Goal: Information Seeking & Learning: Learn about a topic

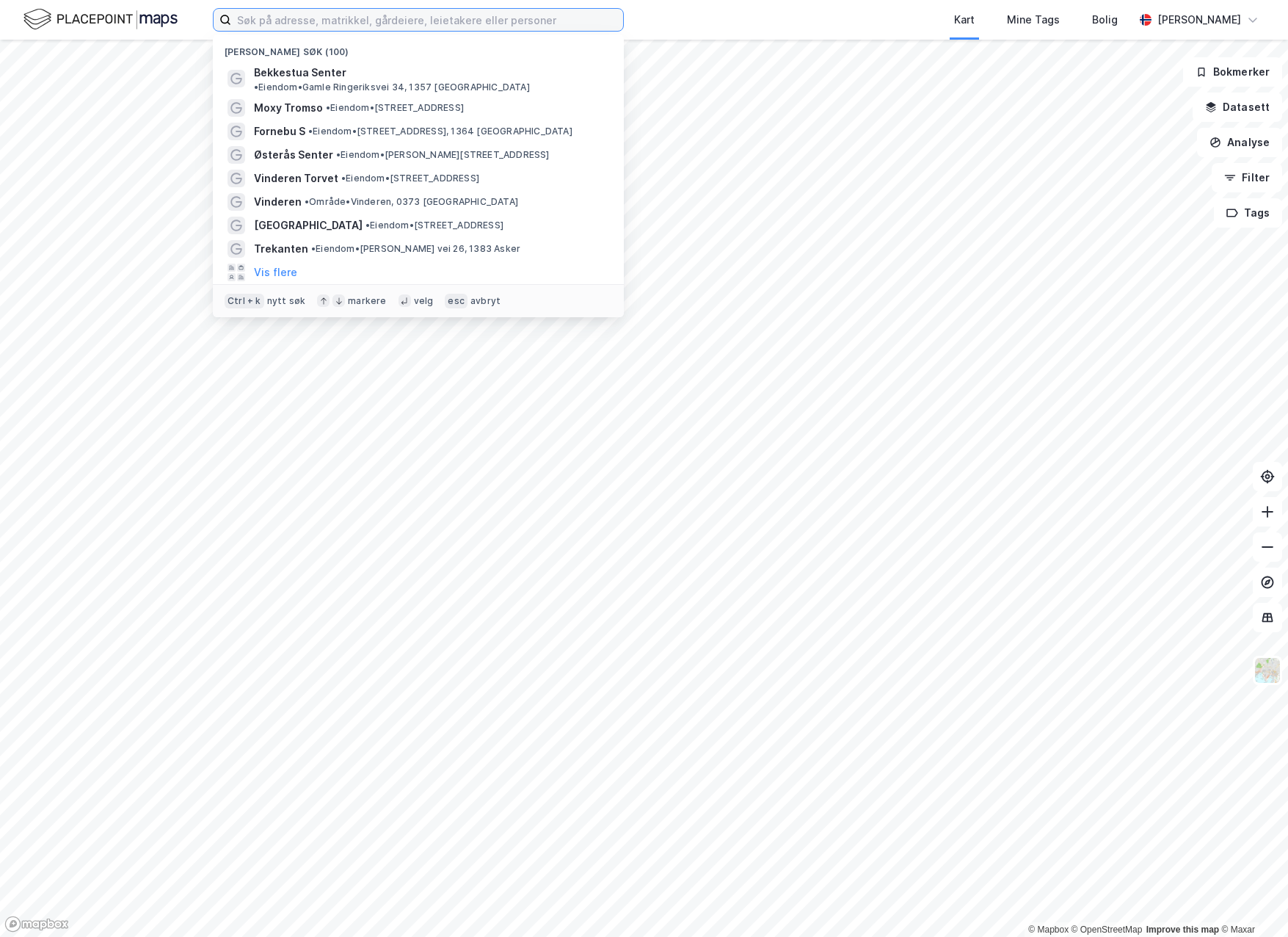
click at [329, 15] on input at bounding box center [427, 20] width 392 height 22
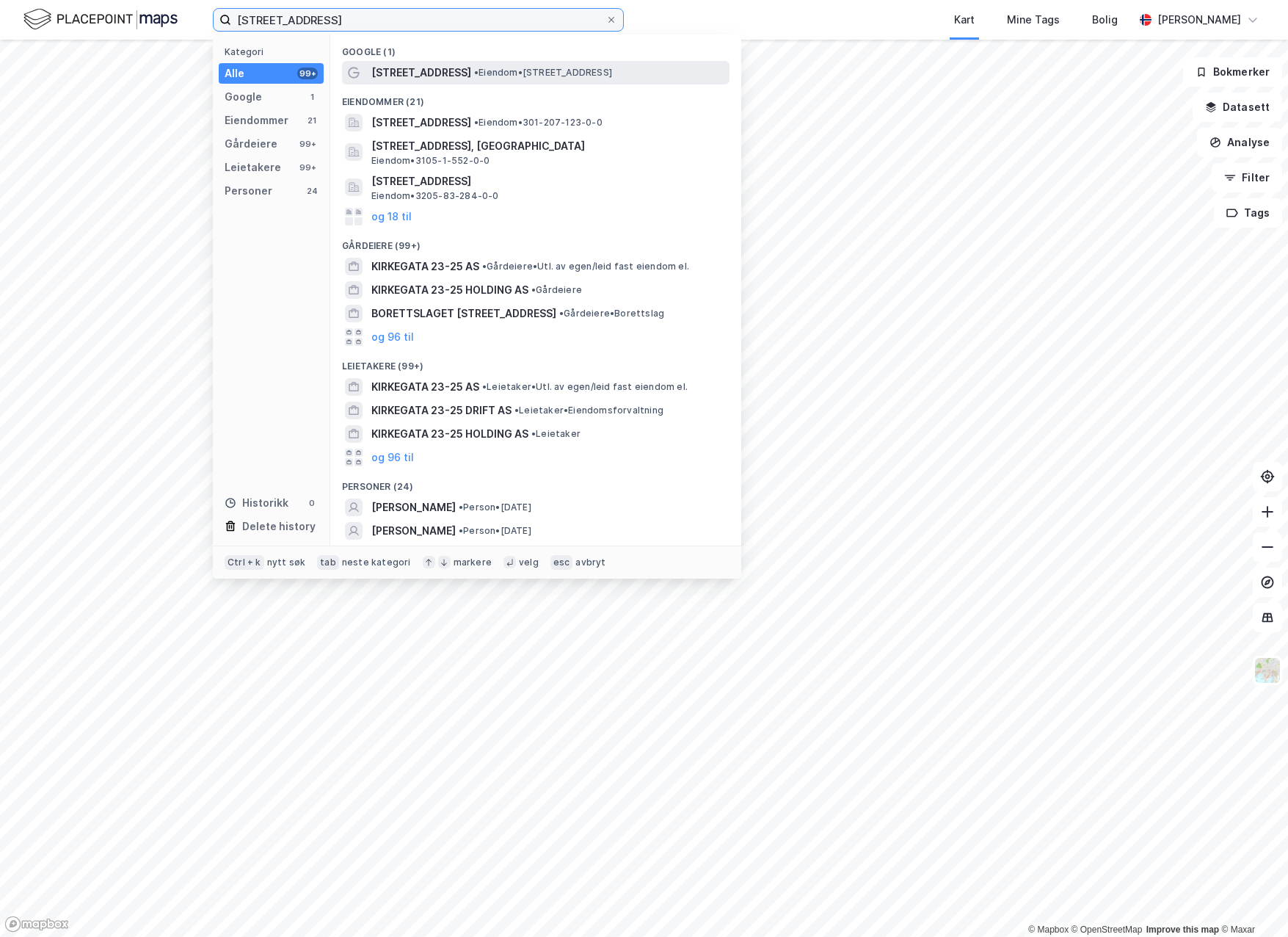
type input "[STREET_ADDRESS]"
click at [416, 73] on span "[STREET_ADDRESS]" at bounding box center [421, 73] width 100 height 17
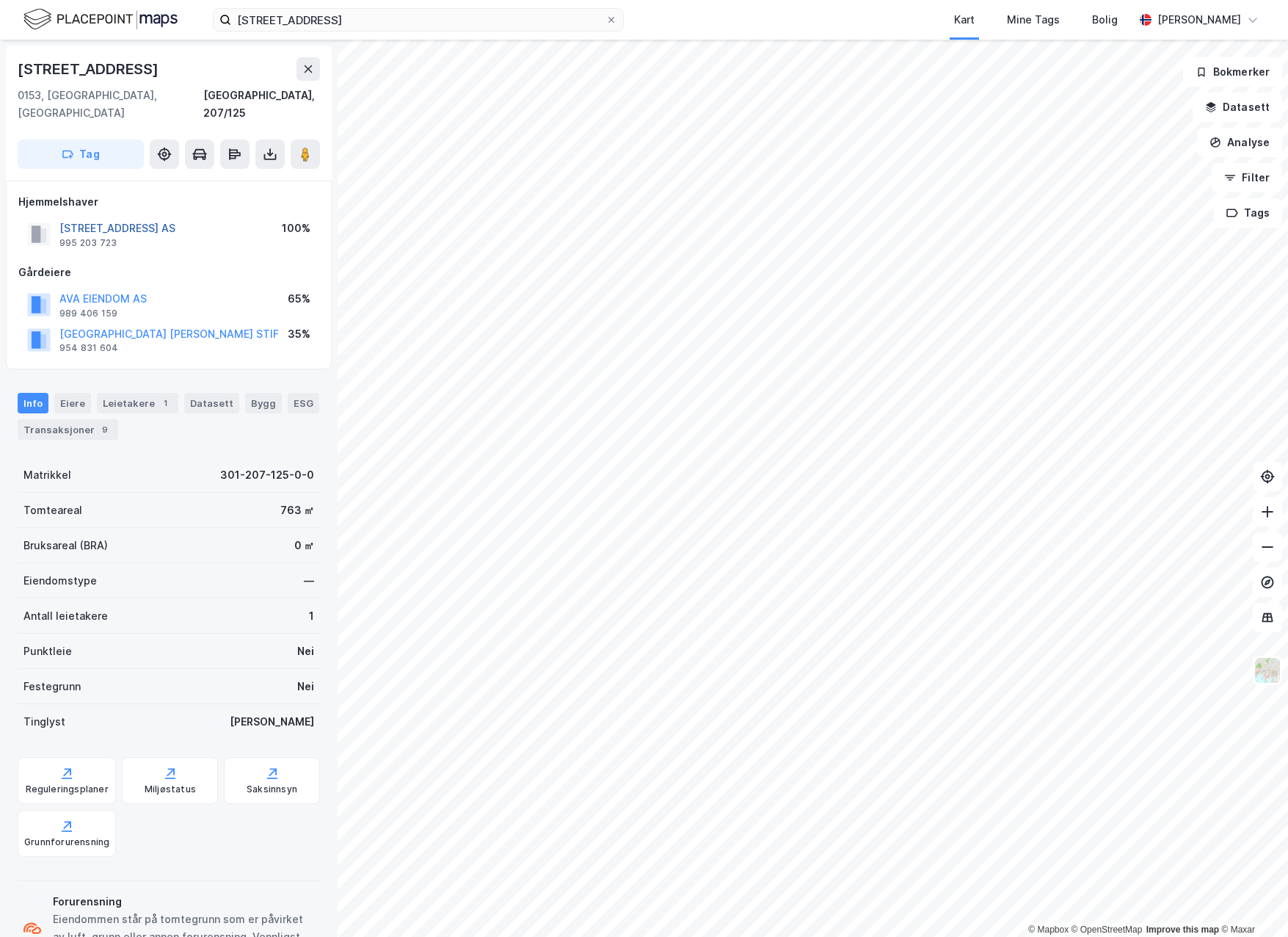
click at [0, 0] on button "[STREET_ADDRESS] AS" at bounding box center [0, 0] width 0 height 0
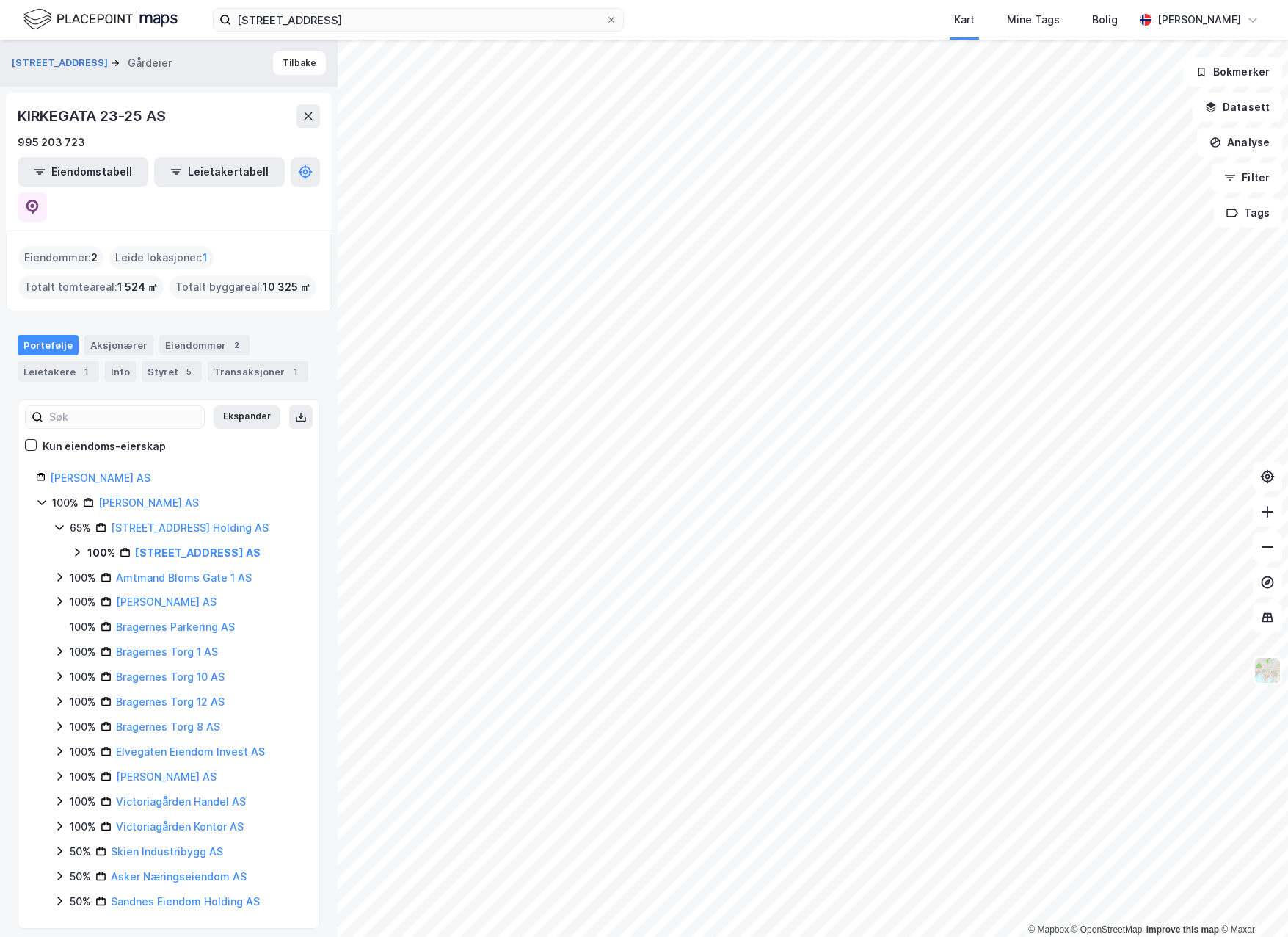
click at [209, 318] on div "Portefølje Aksjonærer Eiendommer 2 Leietakere 1 Info Styret 5 Transaksjoner 1" at bounding box center [169, 352] width 338 height 70
click at [209, 335] on div "Eiendommer 2" at bounding box center [205, 345] width 90 height 21
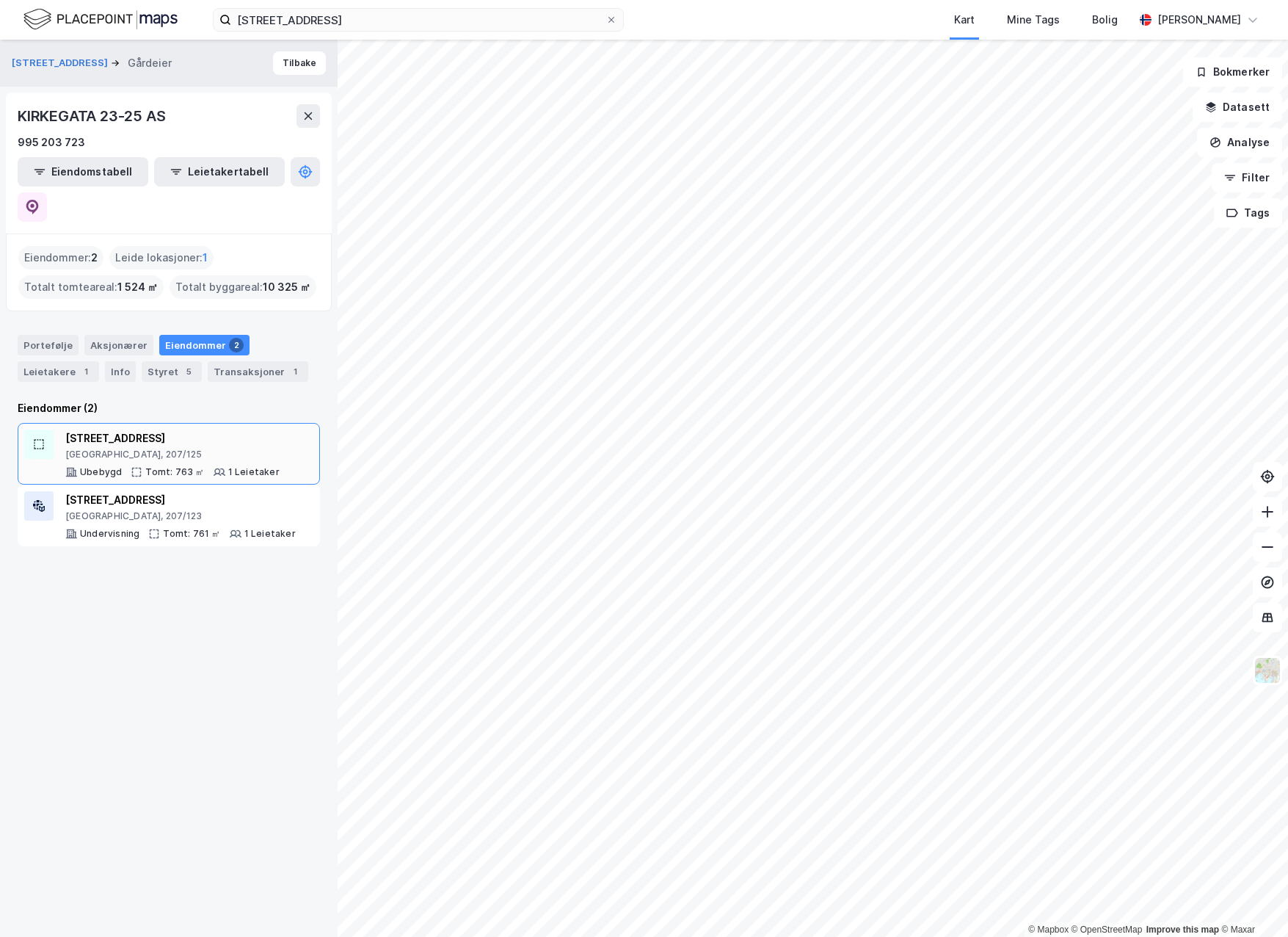
click at [182, 466] on div "Tomt: 763 ㎡" at bounding box center [175, 472] width 58 height 12
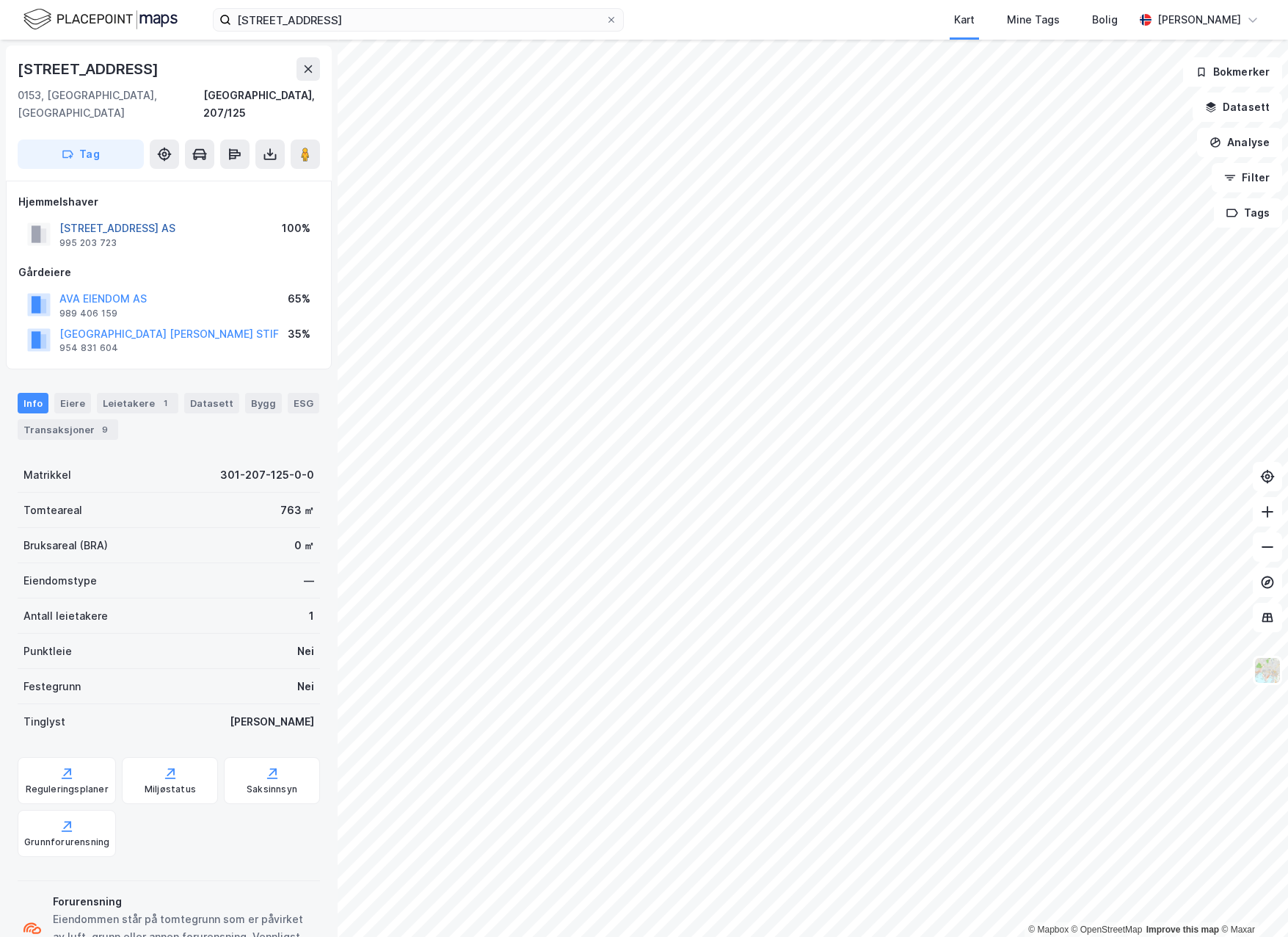
click at [0, 0] on button "[STREET_ADDRESS] AS" at bounding box center [0, 0] width 0 height 0
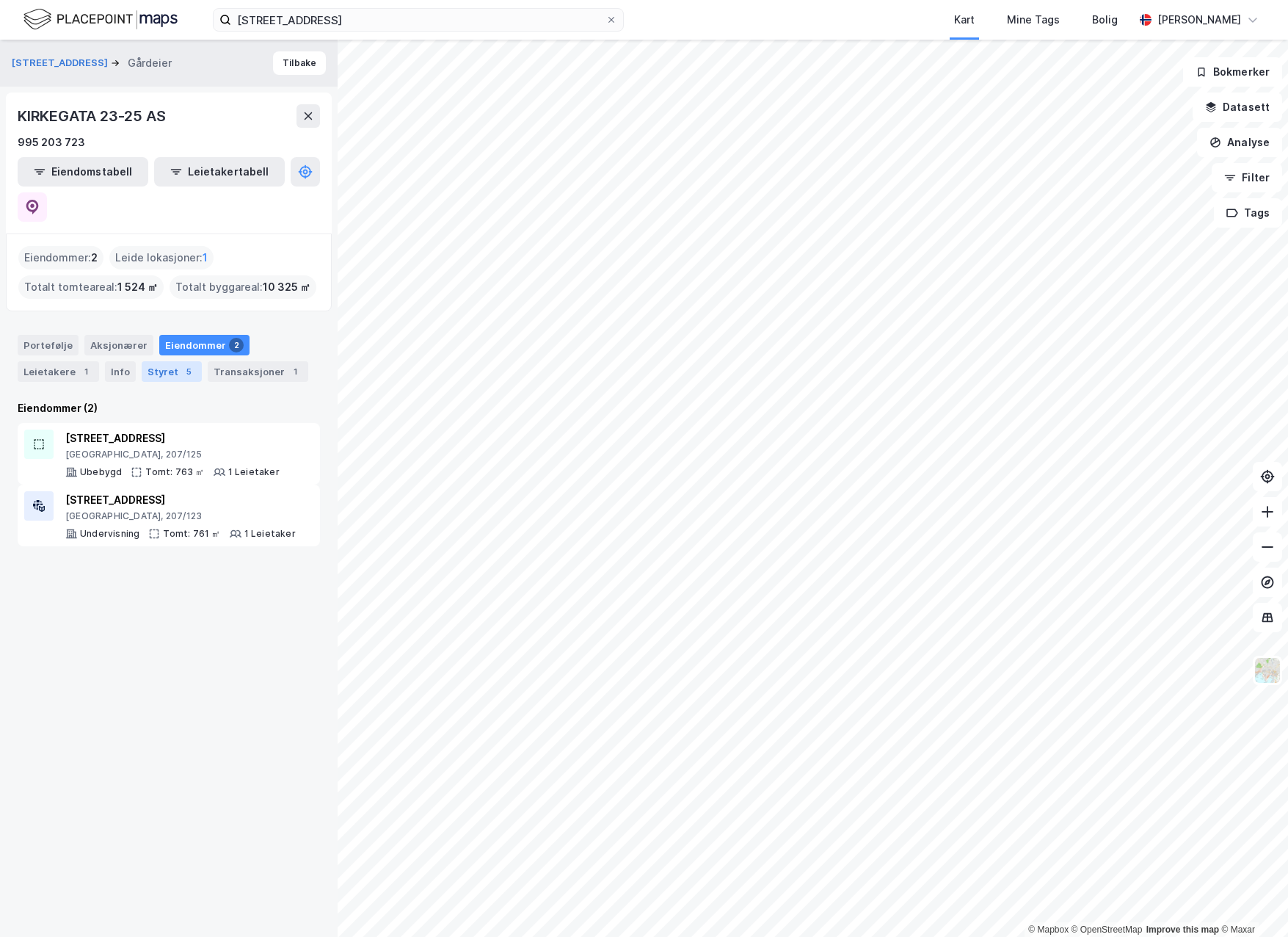
click at [182, 364] on div "5" at bounding box center [189, 371] width 15 height 15
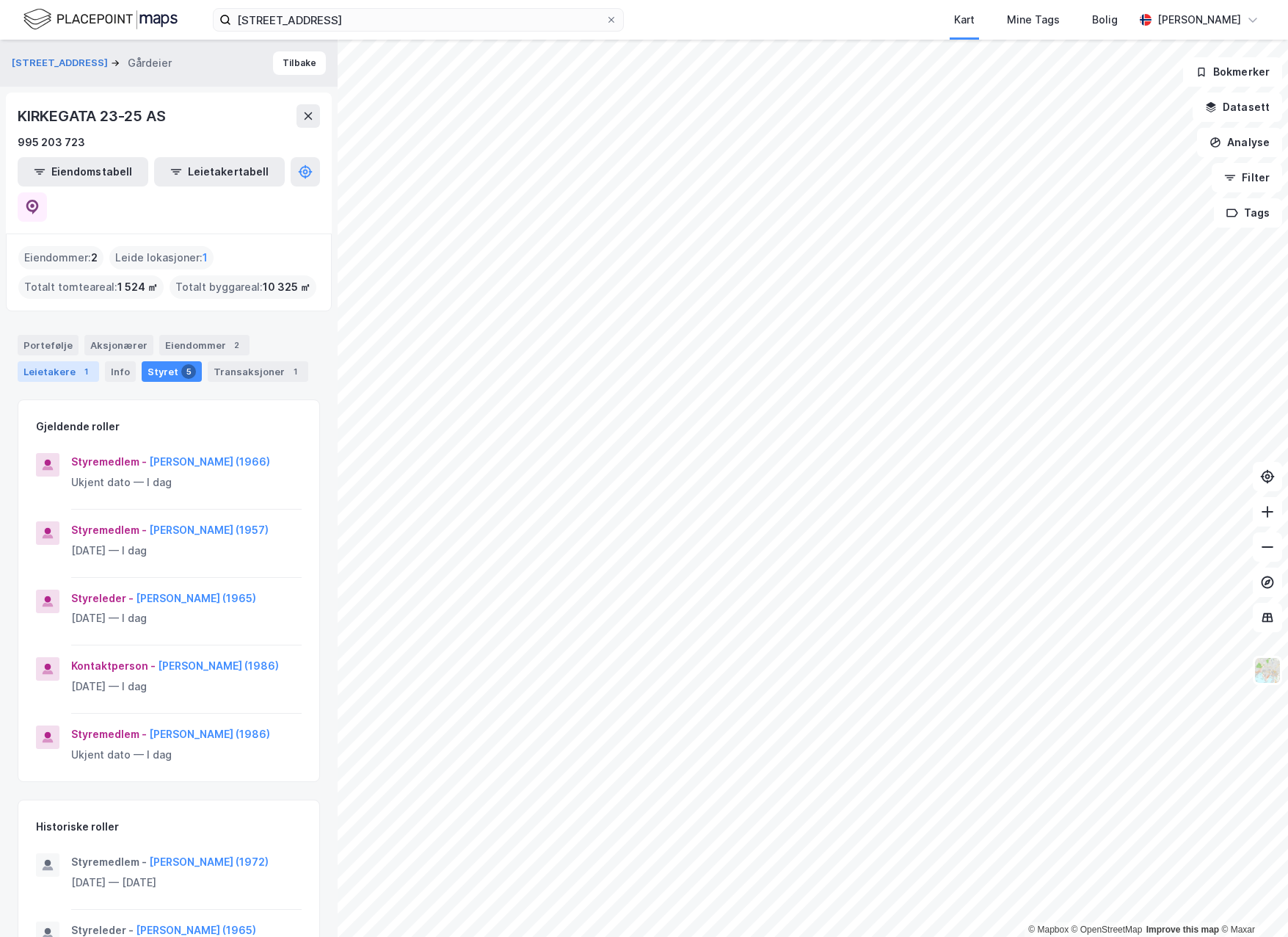
click at [66, 361] on div "Leietakere 1" at bounding box center [58, 371] width 81 height 21
